Goal: Check status: Check status

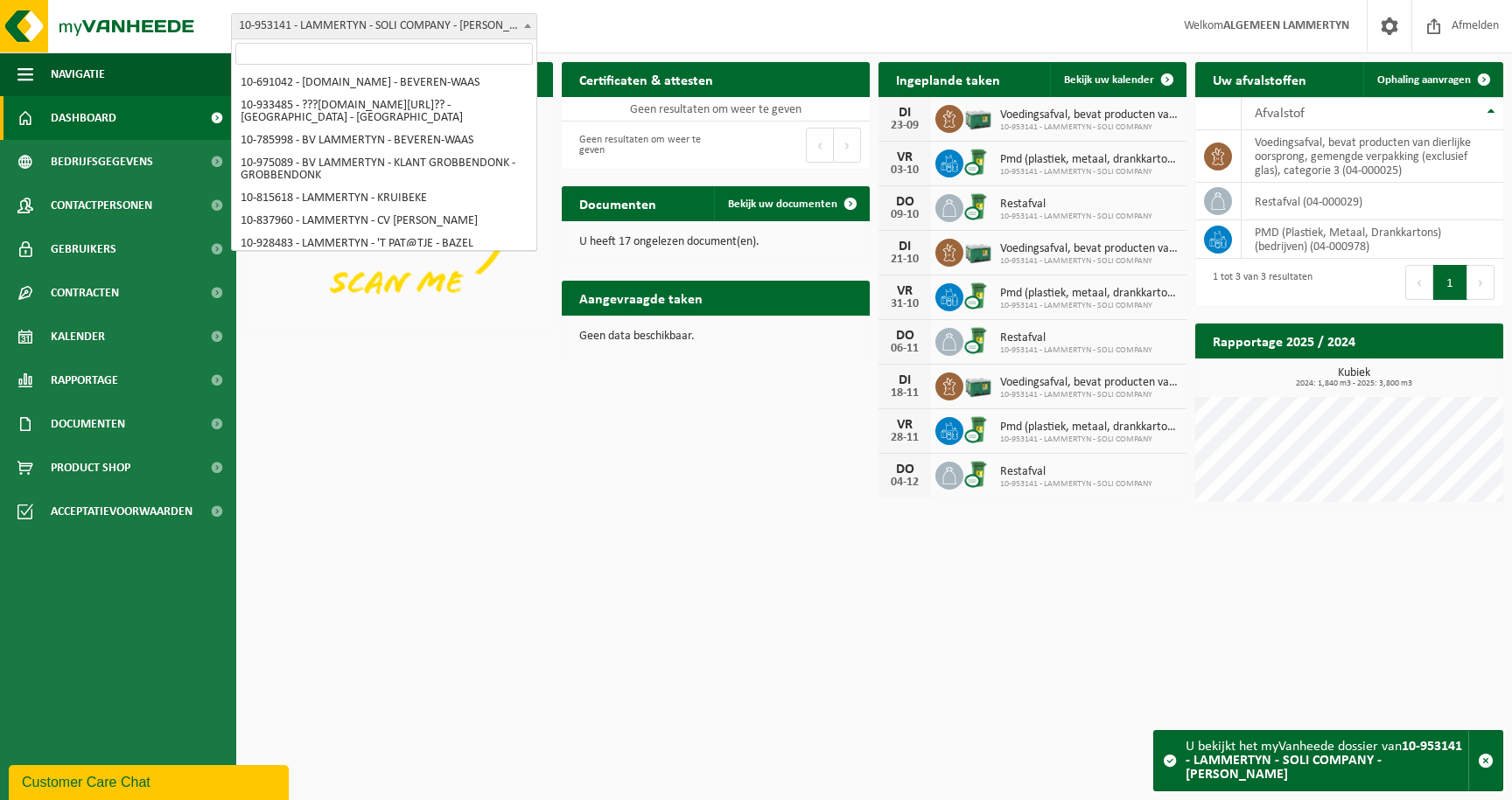
click at [334, 23] on span "10-953141 - LAMMERTYN - SOLI COMPANY - [PERSON_NAME]" at bounding box center [384, 25] width 305 height 24
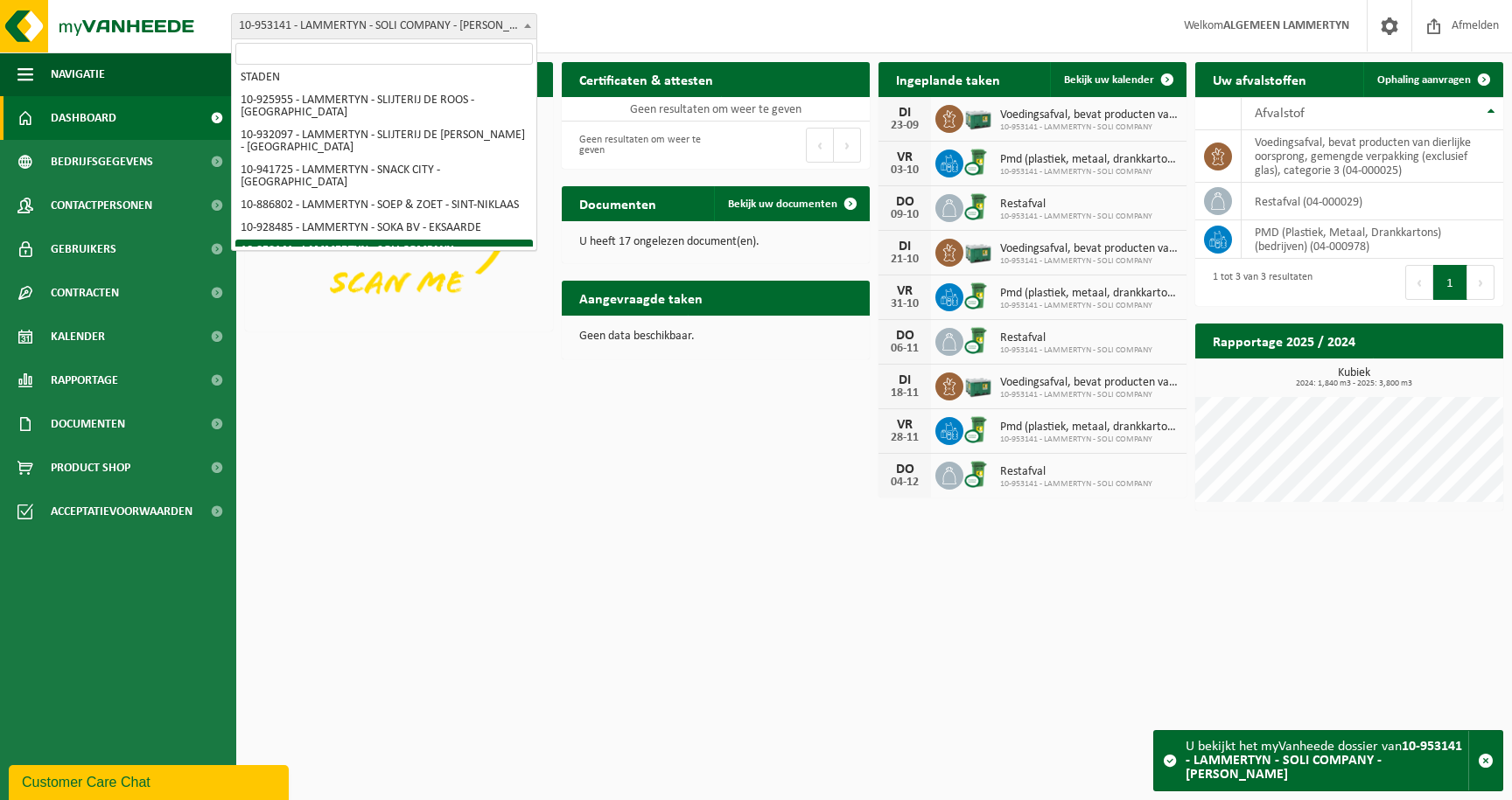
click at [345, 47] on input "search" at bounding box center [384, 53] width 298 height 22
click at [935, 601] on html "Vestiging: 10-691042 - LAMMERTYN.NET - BEVEREN-WAAS 10-933485 - ???LAMMERTYN.NE…" at bounding box center [756, 400] width 1512 height 800
click at [777, 479] on div "Download nu de Vanheede+ app! Verberg Certificaten & attesten Bekijk uw certifi…" at bounding box center [874, 286] width 1266 height 466
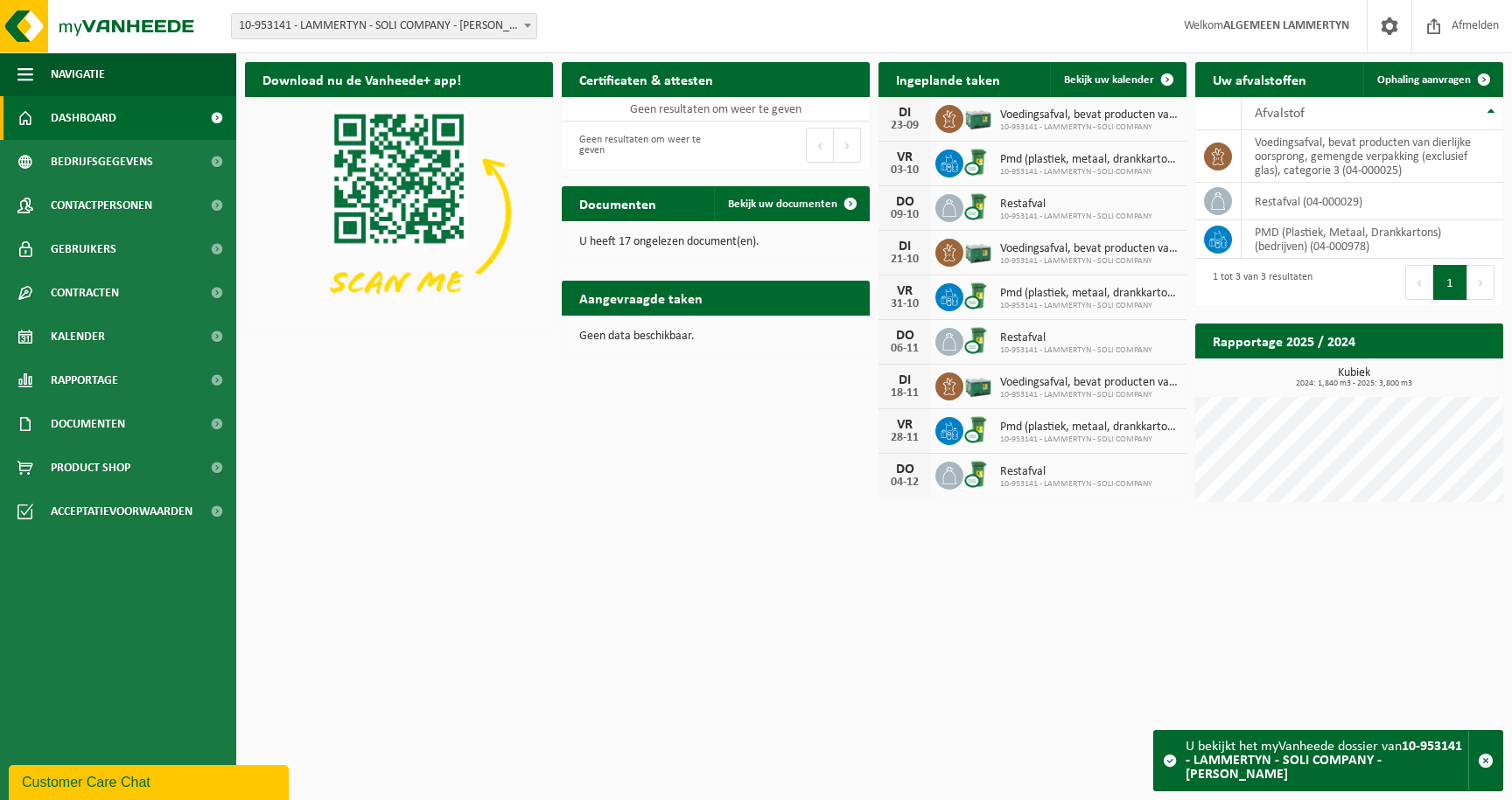
click at [1130, 123] on span "10-953141 - LAMMERTYN - SOLI COMPANY" at bounding box center [1089, 128] width 178 height 11
click at [1120, 84] on span "Bekijk uw kalender" at bounding box center [1108, 80] width 90 height 12
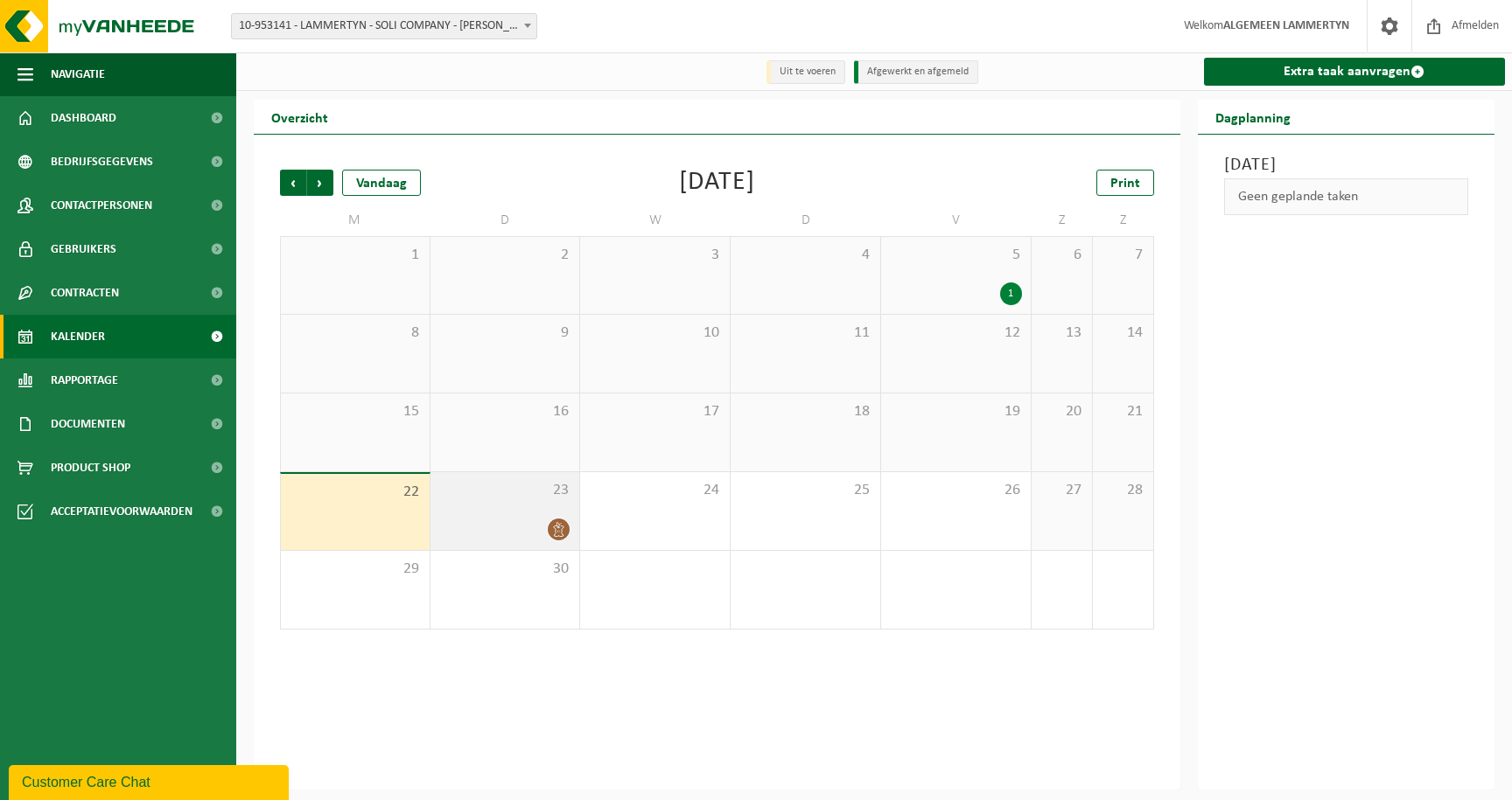
click at [516, 512] on div "23" at bounding box center [505, 511] width 150 height 78
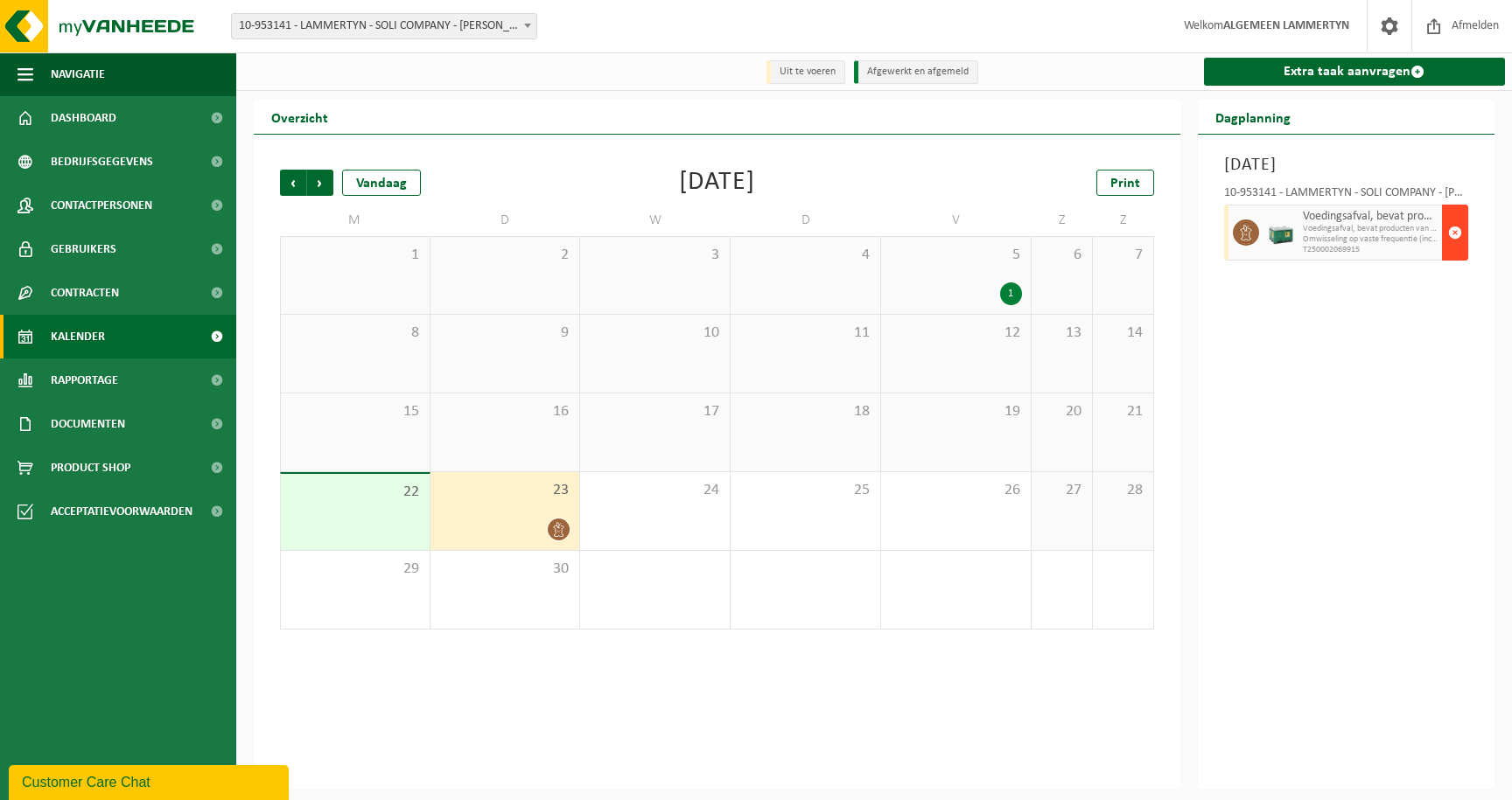
click at [1463, 225] on button "button" at bounding box center [1454, 233] width 26 height 56
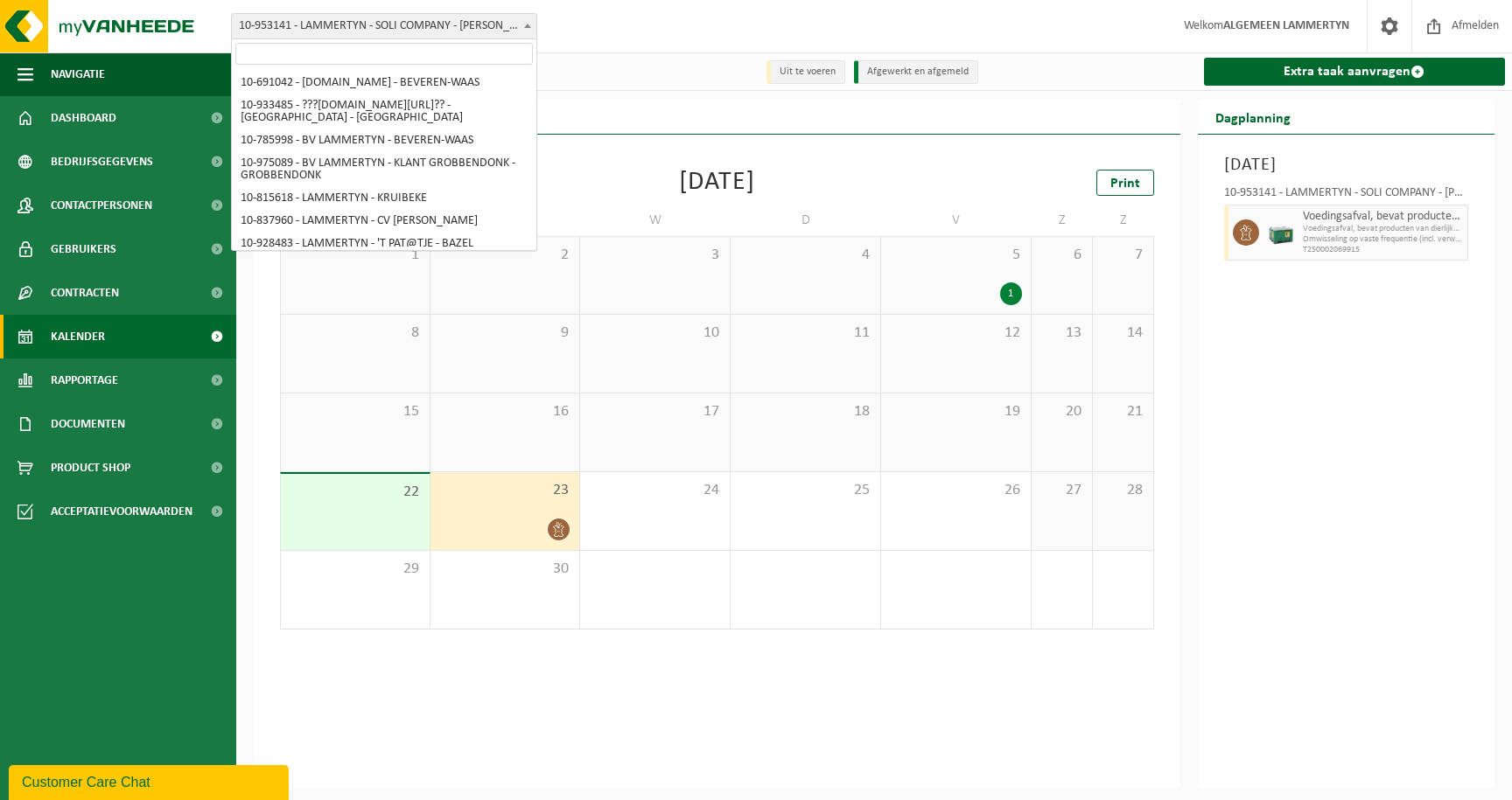
click at [457, 36] on span "10-953141 - LAMMERTYN - SOLI COMPANY - [PERSON_NAME]" at bounding box center [384, 25] width 305 height 24
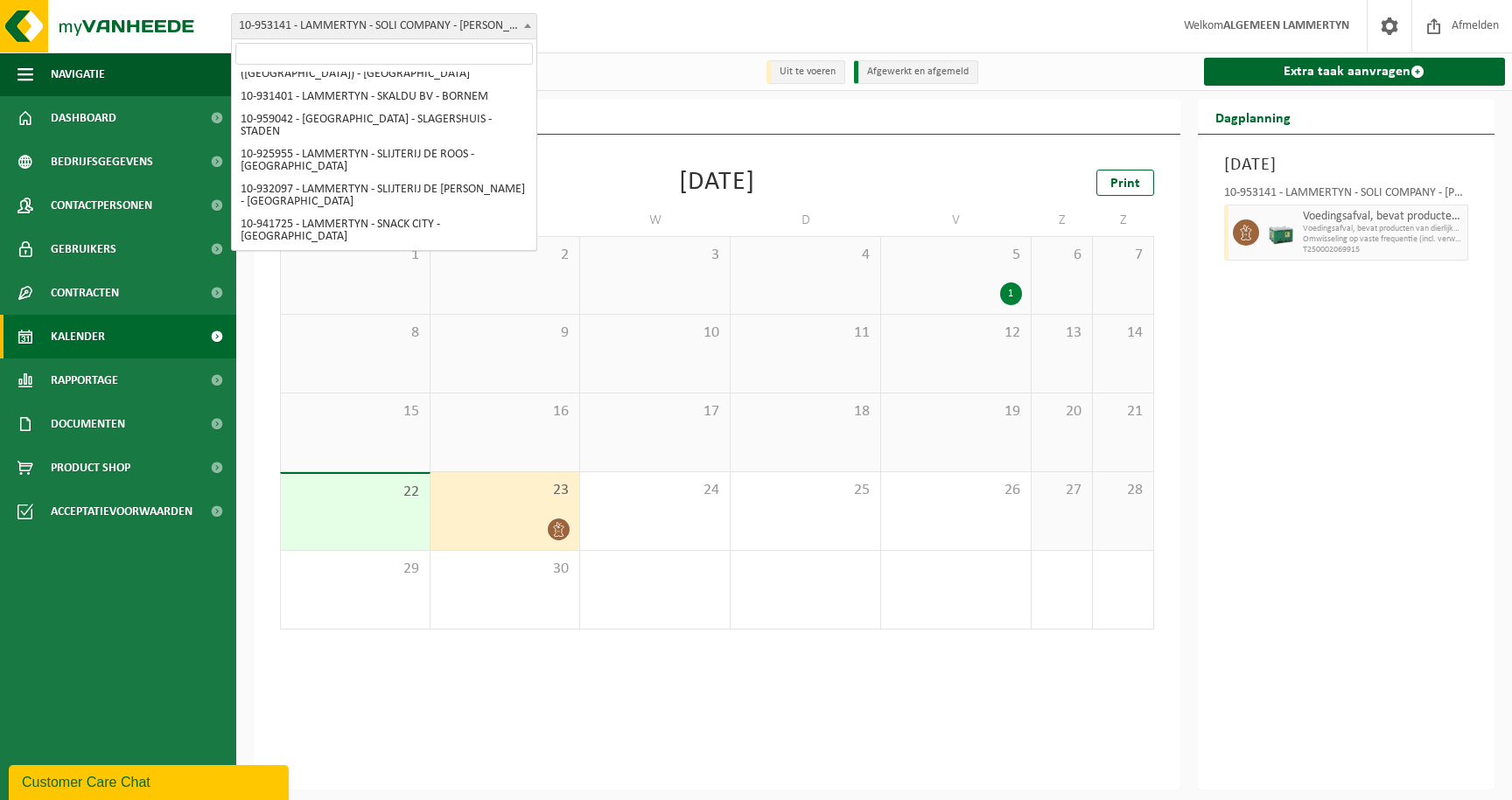
scroll to position [7157, 0]
